Goal: Find specific page/section: Find specific page/section

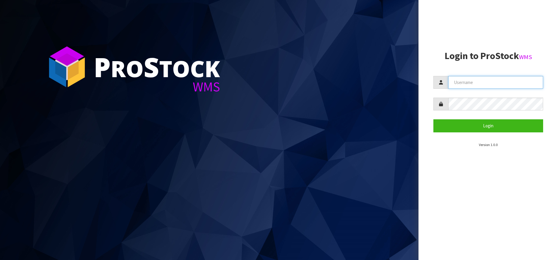
click at [376, 85] on input "text" at bounding box center [495, 82] width 95 height 13
type input "Kitchenaid"
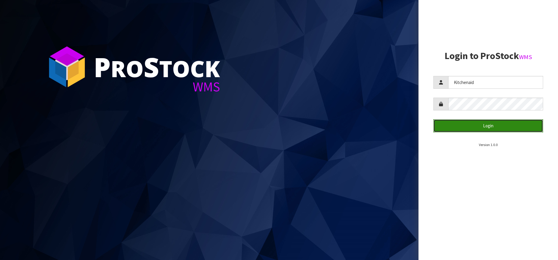
click at [376, 128] on button "Login" at bounding box center [488, 125] width 110 height 13
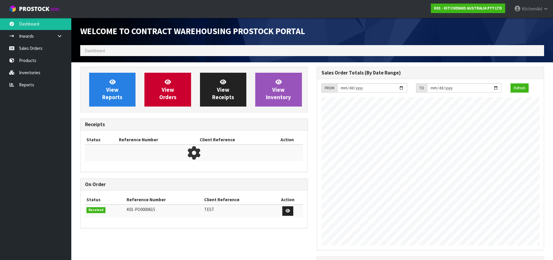
scroll to position [330, 236]
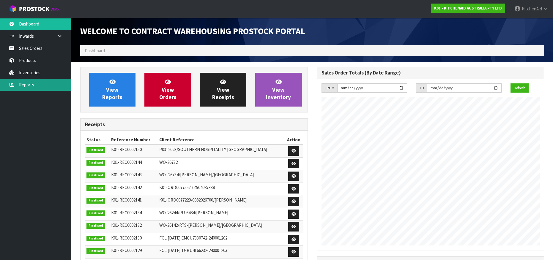
click at [34, 84] on link "Reports" at bounding box center [35, 85] width 71 height 12
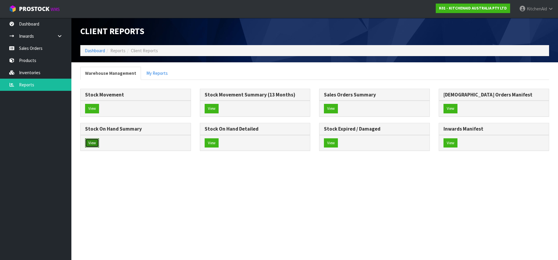
click at [92, 142] on button "View" at bounding box center [92, 144] width 14 height 10
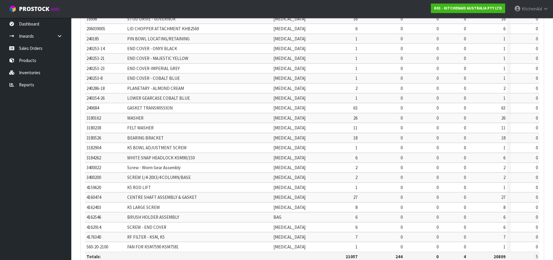
scroll to position [152, 0]
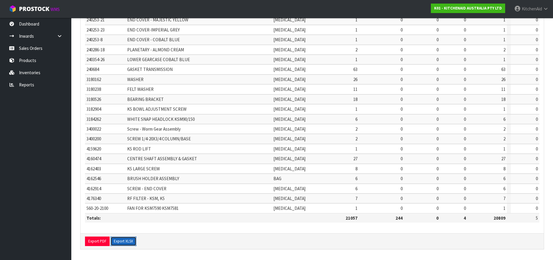
click at [117, 188] on button "Export XLSX" at bounding box center [124, 242] width 26 height 10
click at [33, 59] on link "Products" at bounding box center [35, 60] width 71 height 12
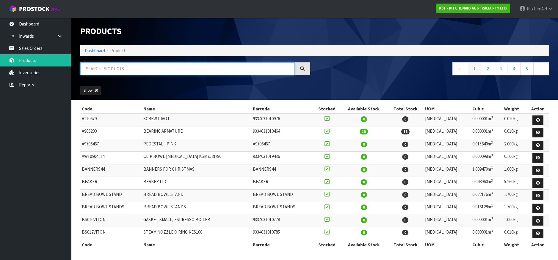
click at [115, 70] on input "text" at bounding box center [187, 68] width 214 height 13
paste input "5KHMR700ABM"
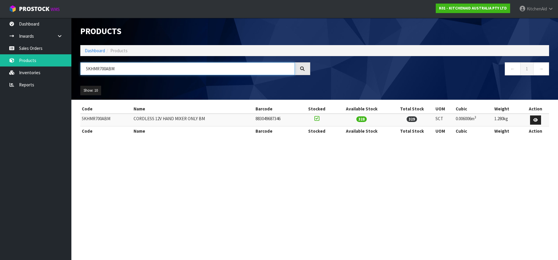
click at [104, 66] on input "5KHMR700ABM" at bounding box center [187, 68] width 214 height 13
paste input "FP0719AAC"
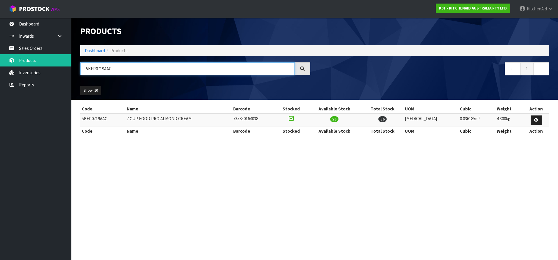
click at [97, 70] on input "5KFP0719AAC" at bounding box center [187, 68] width 214 height 13
paste input "HM926"
type input "5KHM926AAC"
